Goal: Task Accomplishment & Management: Complete application form

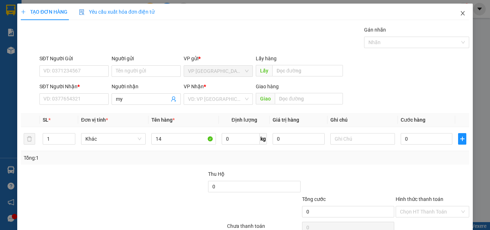
click at [460, 11] on span "Close" at bounding box center [463, 14] width 20 height 20
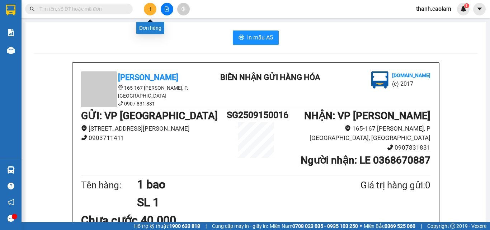
click at [150, 14] on button at bounding box center [150, 9] width 13 height 13
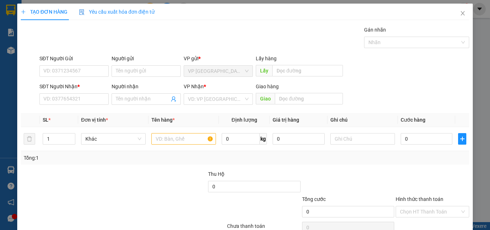
click at [77, 93] on div "SĐT Người Nhận *" at bounding box center [73, 88] width 69 height 11
click at [79, 97] on input "SĐT Người Nhận *" at bounding box center [73, 98] width 69 height 11
type input "0911299328"
click at [138, 99] on input "Người nhận" at bounding box center [142, 99] width 53 height 8
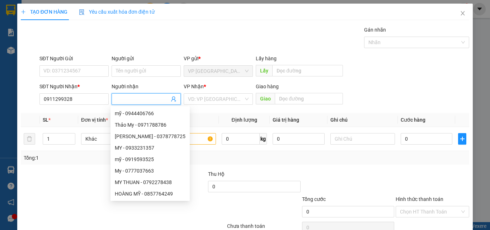
type input "d"
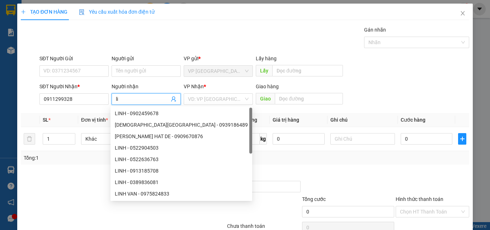
type input "l"
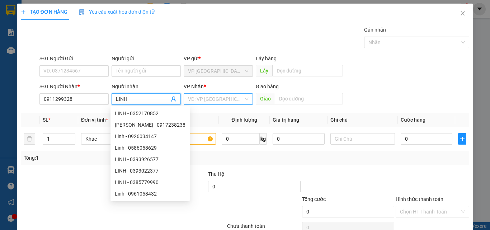
type input "LINH"
click at [216, 97] on input "search" at bounding box center [216, 99] width 56 height 11
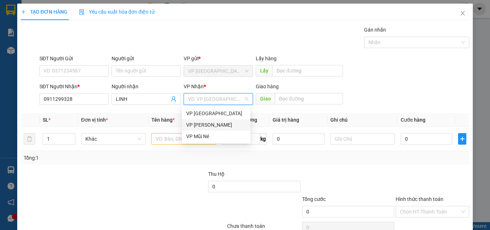
click at [217, 125] on div "VP [PERSON_NAME]" at bounding box center [216, 125] width 60 height 8
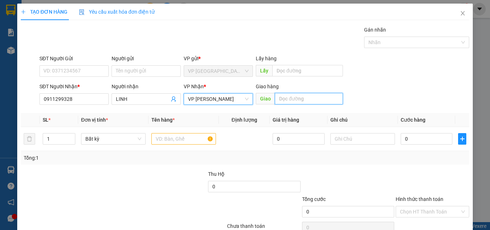
click at [291, 98] on input "text" at bounding box center [309, 98] width 68 height 11
type input "KM 14"
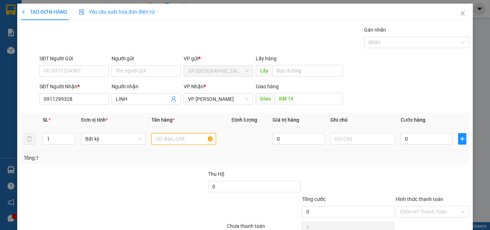
click at [193, 139] on input "text" at bounding box center [183, 138] width 65 height 11
type input "64 CAY SAT"
type input "6"
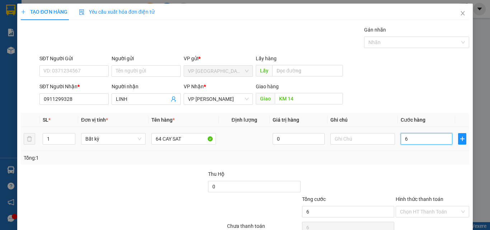
type input "64"
type input "640"
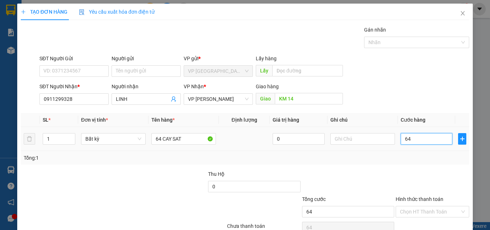
type input "640"
type input "640.000"
click at [419, 187] on div at bounding box center [432, 182] width 75 height 25
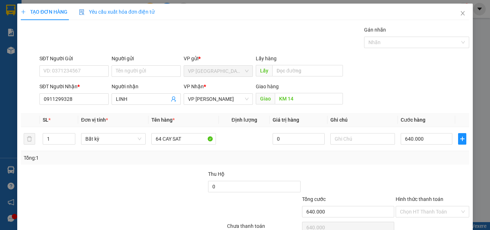
scroll to position [36, 0]
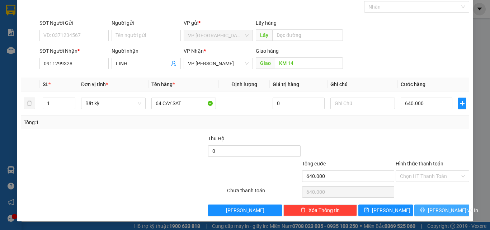
click at [449, 209] on span "[PERSON_NAME] và In" at bounding box center [453, 210] width 50 height 8
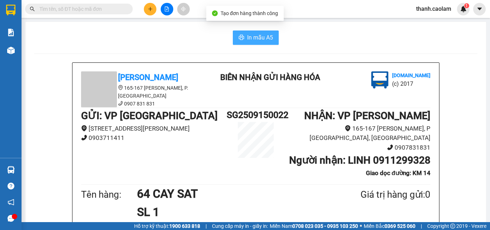
click at [262, 36] on span "In mẫu A5" at bounding box center [260, 37] width 26 height 9
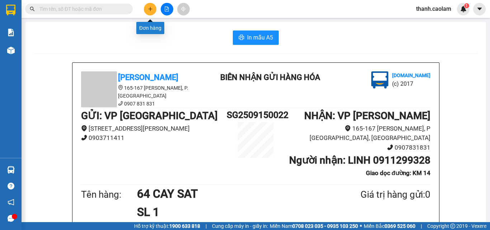
click at [151, 6] on button at bounding box center [150, 9] width 13 height 13
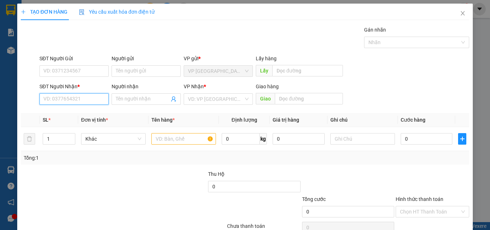
click at [94, 98] on input "SĐT Người Nhận *" at bounding box center [73, 98] width 69 height 11
type input "0566418166"
click at [88, 113] on div "0566418166 - ANH DUY" at bounding box center [73, 113] width 60 height 8
type input "[PERSON_NAME]"
type input "KM 37"
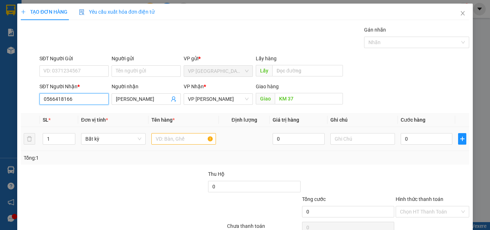
type input "0566418166"
click at [184, 140] on input "text" at bounding box center [183, 138] width 65 height 11
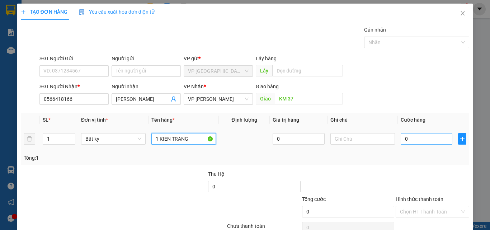
type input "1 KIEN TRANG"
click at [435, 140] on input "0" at bounding box center [427, 138] width 52 height 11
type input "3"
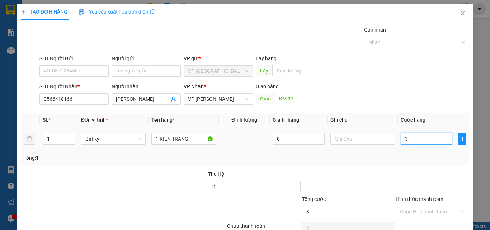
type input "30"
type input "300"
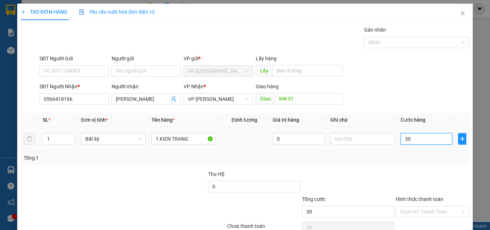
type input "300"
type input "3.000"
type input "30.000"
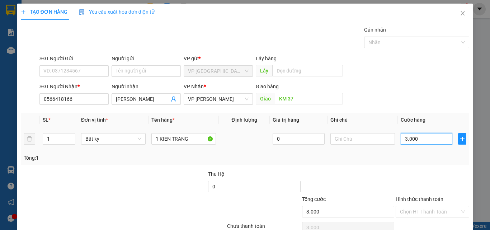
type input "30.000"
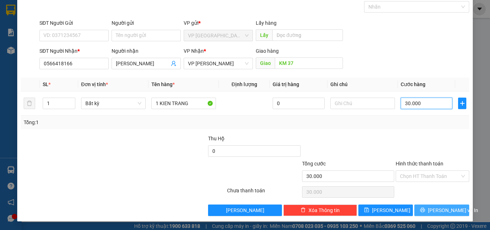
type input "30.000"
click at [441, 211] on span "[PERSON_NAME] và In" at bounding box center [453, 210] width 50 height 8
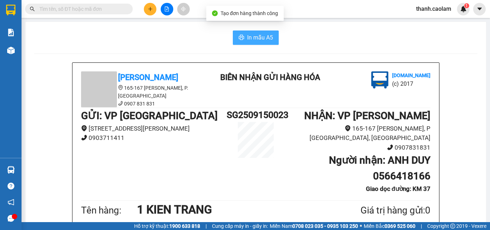
click at [258, 34] on button "In mẫu A5" at bounding box center [256, 37] width 46 height 14
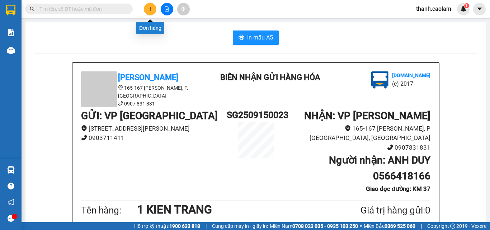
click at [150, 7] on icon "plus" at bounding box center [150, 8] width 5 height 5
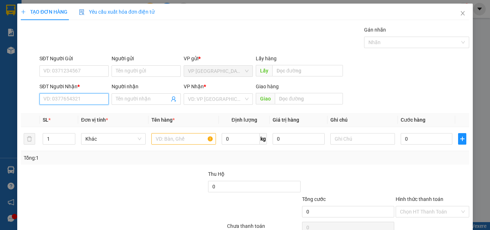
click at [99, 96] on input "SĐT Người Nhận *" at bounding box center [73, 98] width 69 height 11
type input "0349570322"
click at [83, 112] on div "0349570322 - HAN" at bounding box center [73, 113] width 60 height 8
type input "HAN"
type input "0349570322"
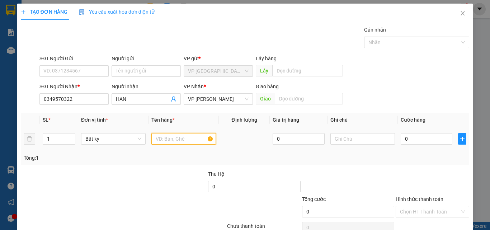
click at [184, 135] on input "text" at bounding box center [183, 138] width 65 height 11
type input "1 BAO"
click at [428, 140] on input "0" at bounding box center [427, 138] width 52 height 11
type input "4"
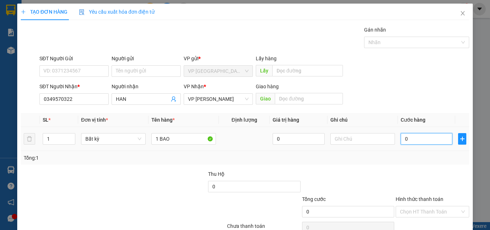
type input "4"
type input "40"
type input "400"
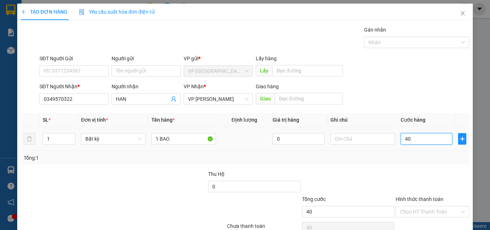
type input "400"
type input "4.000"
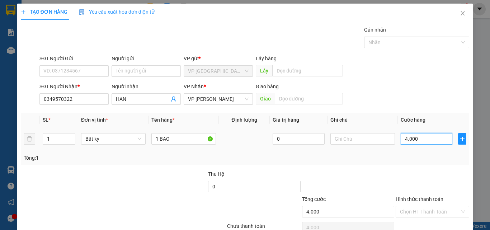
type input "40.000"
type input "4.000"
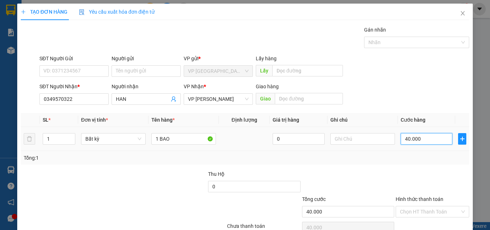
type input "4.000"
type input "4"
type input "0"
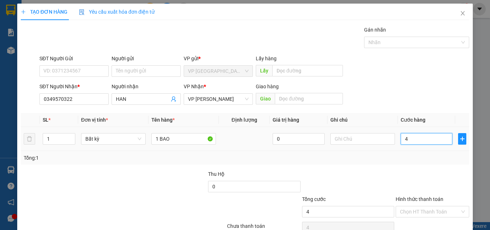
type input "0"
click at [401, 137] on input "0" at bounding box center [427, 138] width 52 height 11
type input "50"
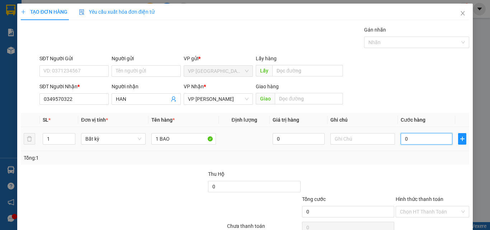
type input "50"
click at [432, 138] on input "50" at bounding box center [427, 138] width 52 height 11
type input "500"
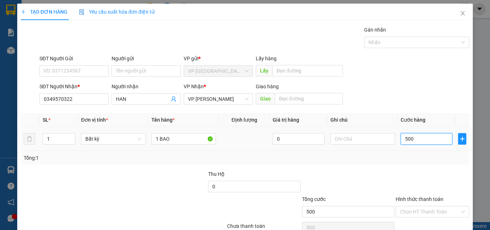
type input "5.000"
type input "50.000"
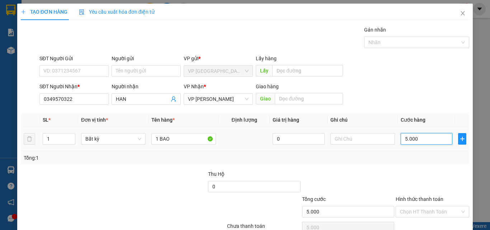
type input "50.000"
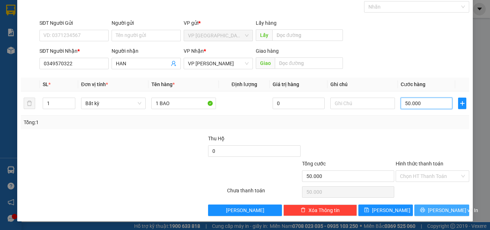
type input "50.000"
click at [429, 207] on button "[PERSON_NAME] và In" at bounding box center [441, 210] width 55 height 11
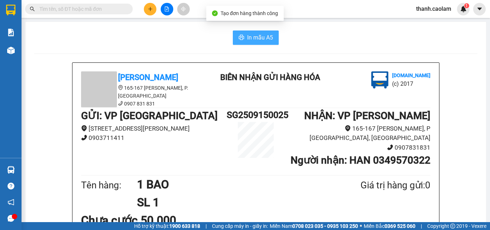
click at [253, 35] on span "In mẫu A5" at bounding box center [260, 37] width 26 height 9
click at [104, 6] on input "text" at bounding box center [81, 9] width 85 height 8
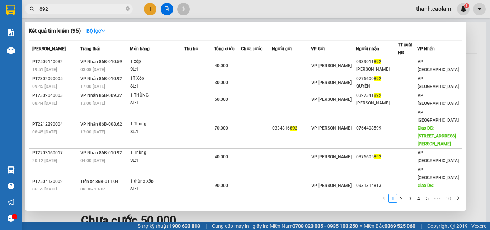
type input "892"
click at [151, 9] on div at bounding box center [245, 115] width 490 height 230
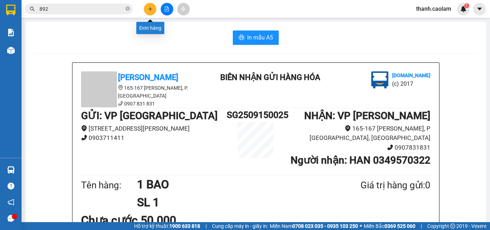
click at [151, 8] on icon "plus" at bounding box center [150, 8] width 5 height 5
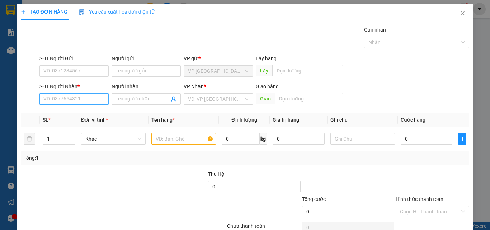
click at [91, 100] on input "SĐT Người Nhận *" at bounding box center [73, 98] width 69 height 11
type input "09733723604"
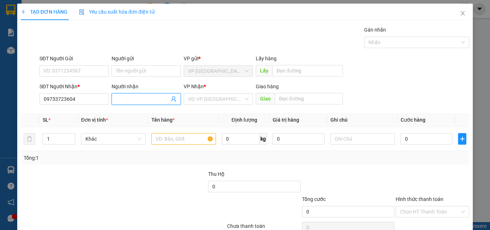
click at [136, 100] on input "Người nhận" at bounding box center [142, 99] width 53 height 8
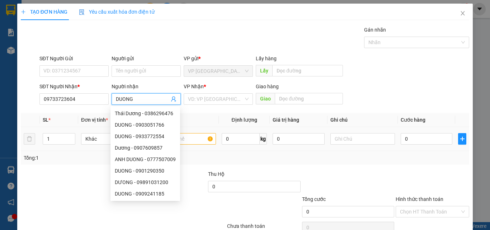
type input "DUONG"
click at [195, 139] on input "text" at bounding box center [183, 138] width 65 height 11
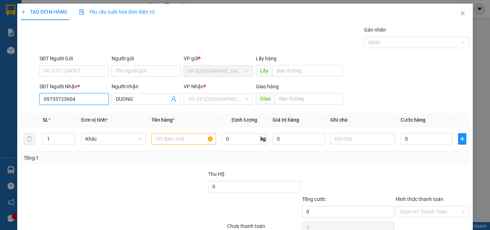
click at [79, 95] on input "09733723604" at bounding box center [73, 98] width 69 height 11
type input "0"
click at [86, 113] on div "0973723604 - DƯƠNG" at bounding box center [73, 113] width 60 height 8
type input "0973723604"
type input "DƯƠNG"
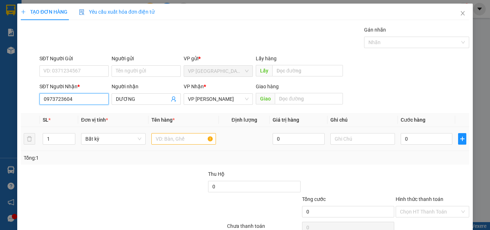
type input "0973723604"
click at [175, 135] on input "text" at bounding box center [183, 138] width 65 height 11
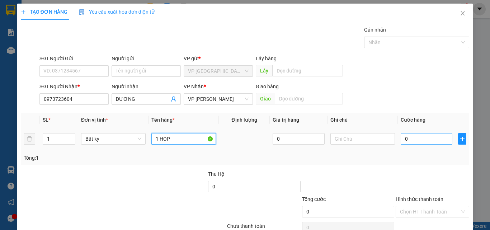
type input "1 HOP"
click at [422, 135] on input "0" at bounding box center [427, 138] width 52 height 11
type input "3"
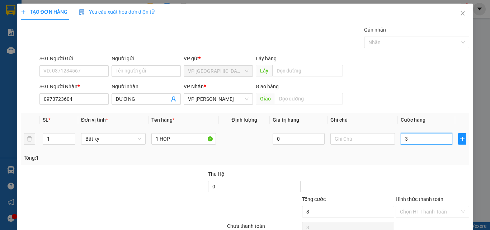
type input "30"
type input "300"
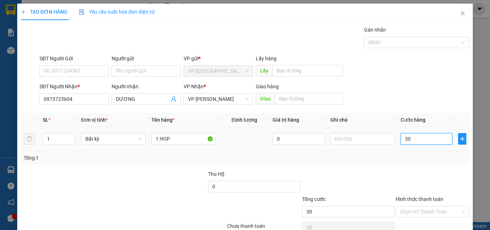
type input "300"
type input "3.000"
type input "30.000"
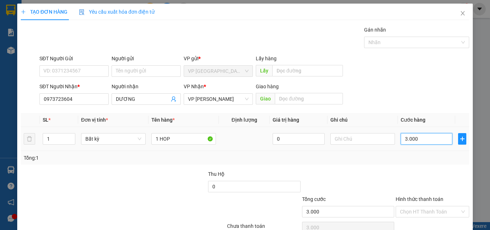
type input "30.000"
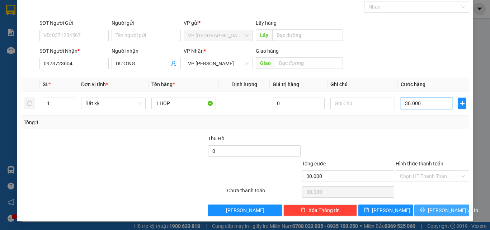
type input "30.000"
click at [429, 210] on button "[PERSON_NAME] và In" at bounding box center [441, 210] width 55 height 11
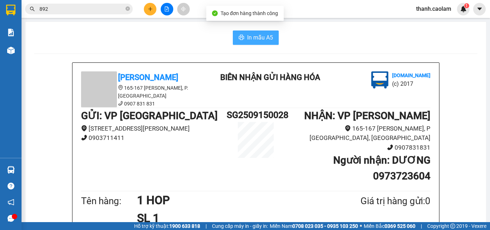
click at [253, 42] on span "In mẫu A5" at bounding box center [260, 37] width 26 height 9
